Goal: Navigation & Orientation: Find specific page/section

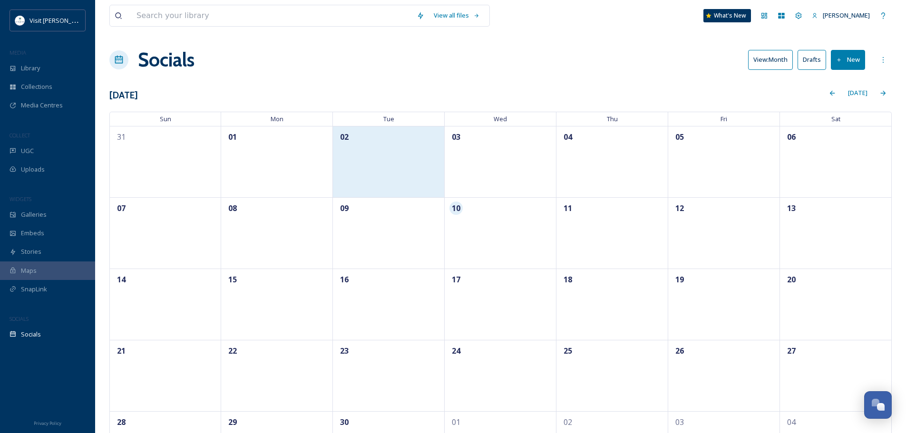
click at [380, 176] on div "02" at bounding box center [389, 161] width 112 height 71
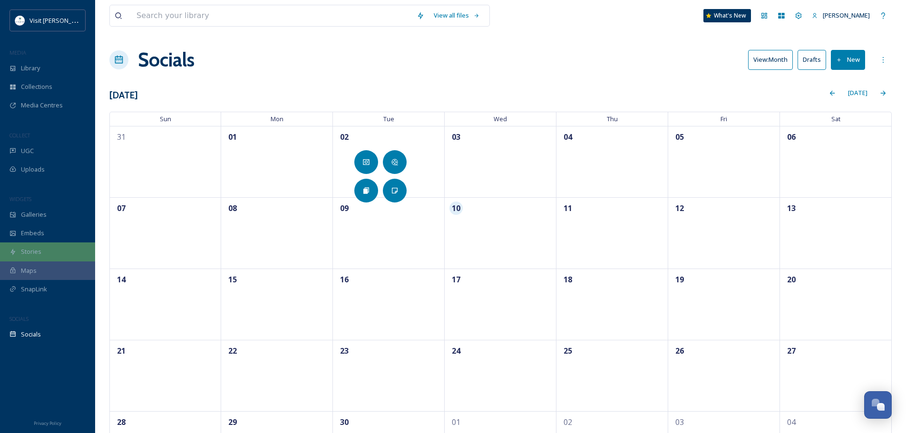
click at [33, 255] on span "Stories" at bounding box center [31, 251] width 20 height 9
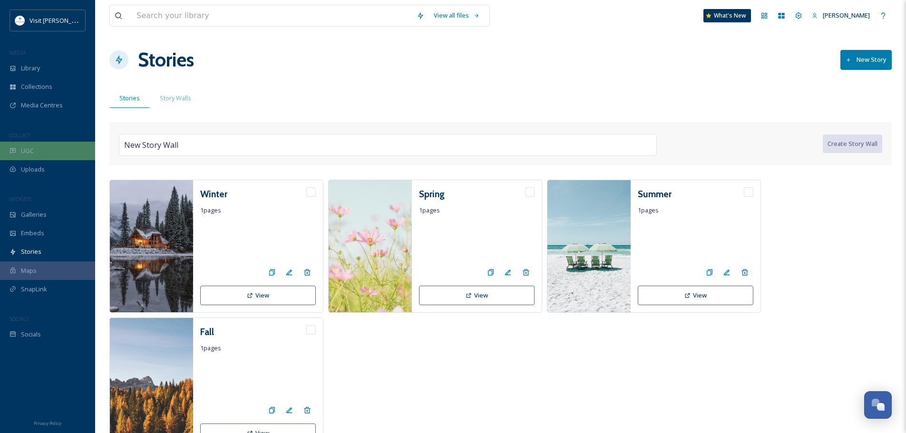
click at [21, 152] on span "UGC" at bounding box center [27, 150] width 13 height 9
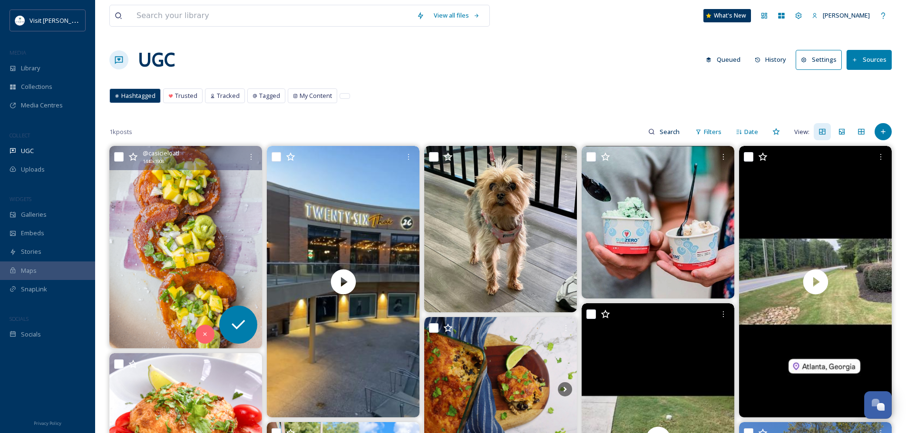
click at [188, 264] on img at bounding box center [185, 247] width 153 height 202
